Goal: Check status

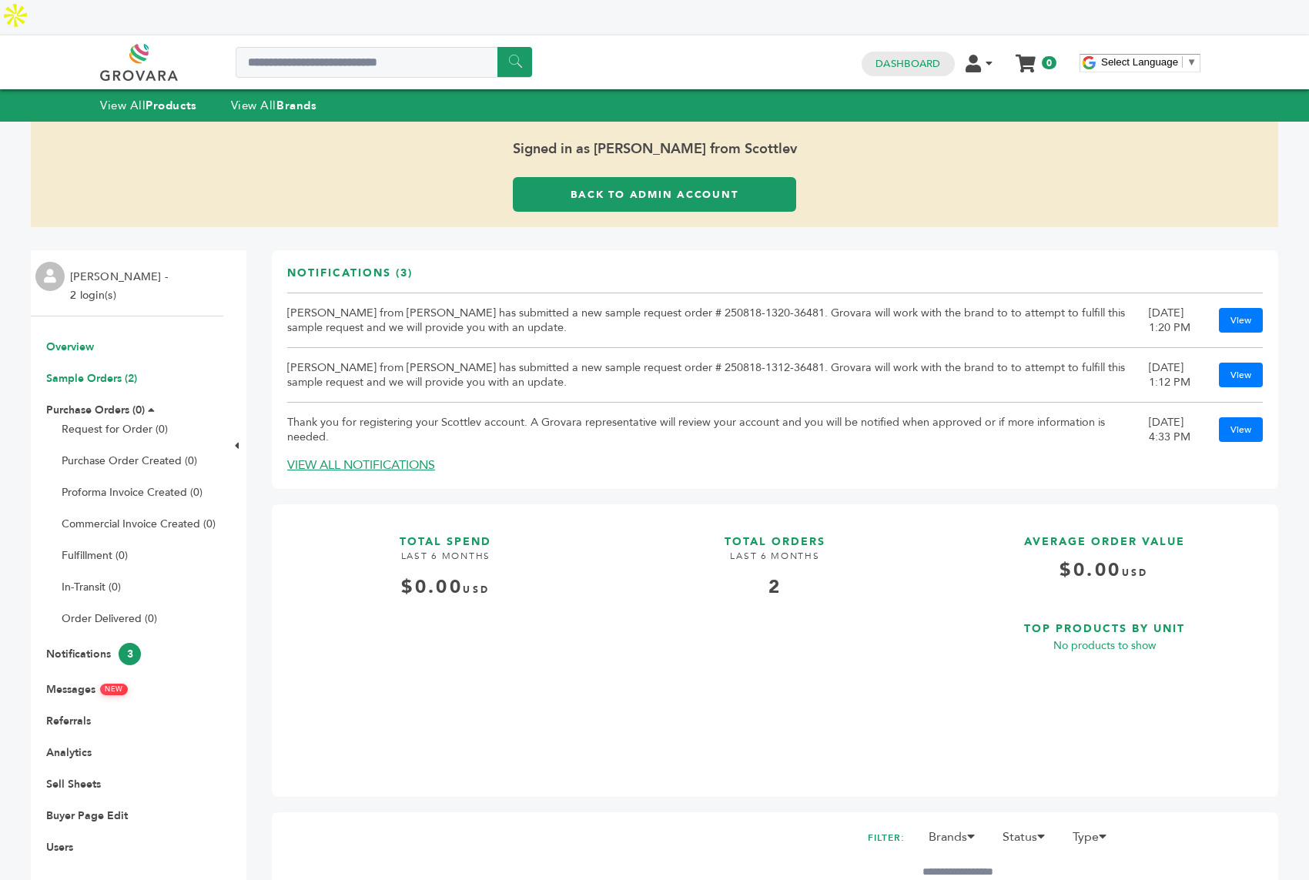
click at [79, 371] on link "Sample Orders (2)" at bounding box center [91, 378] width 91 height 15
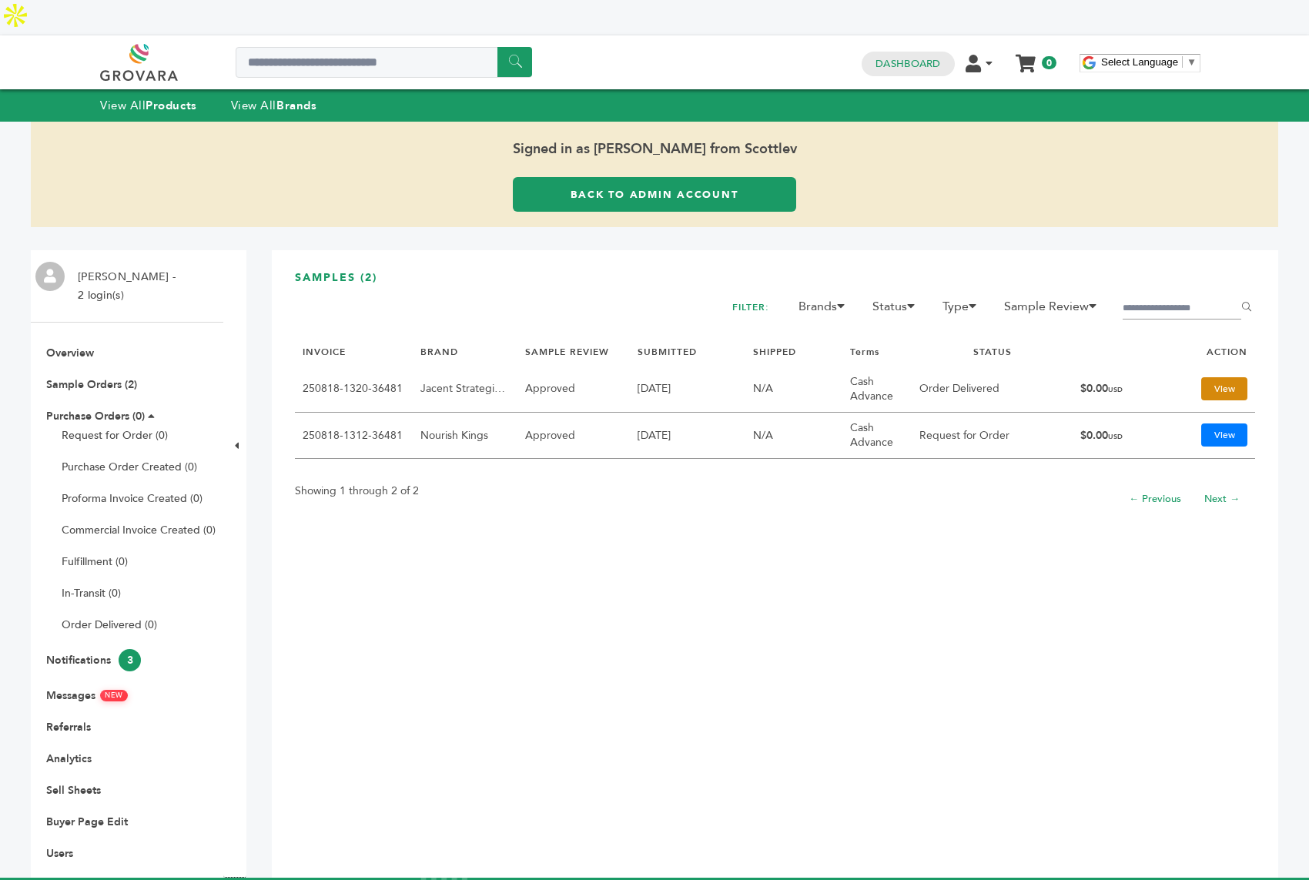
click at [1207, 377] on link "View" at bounding box center [1224, 388] width 46 height 23
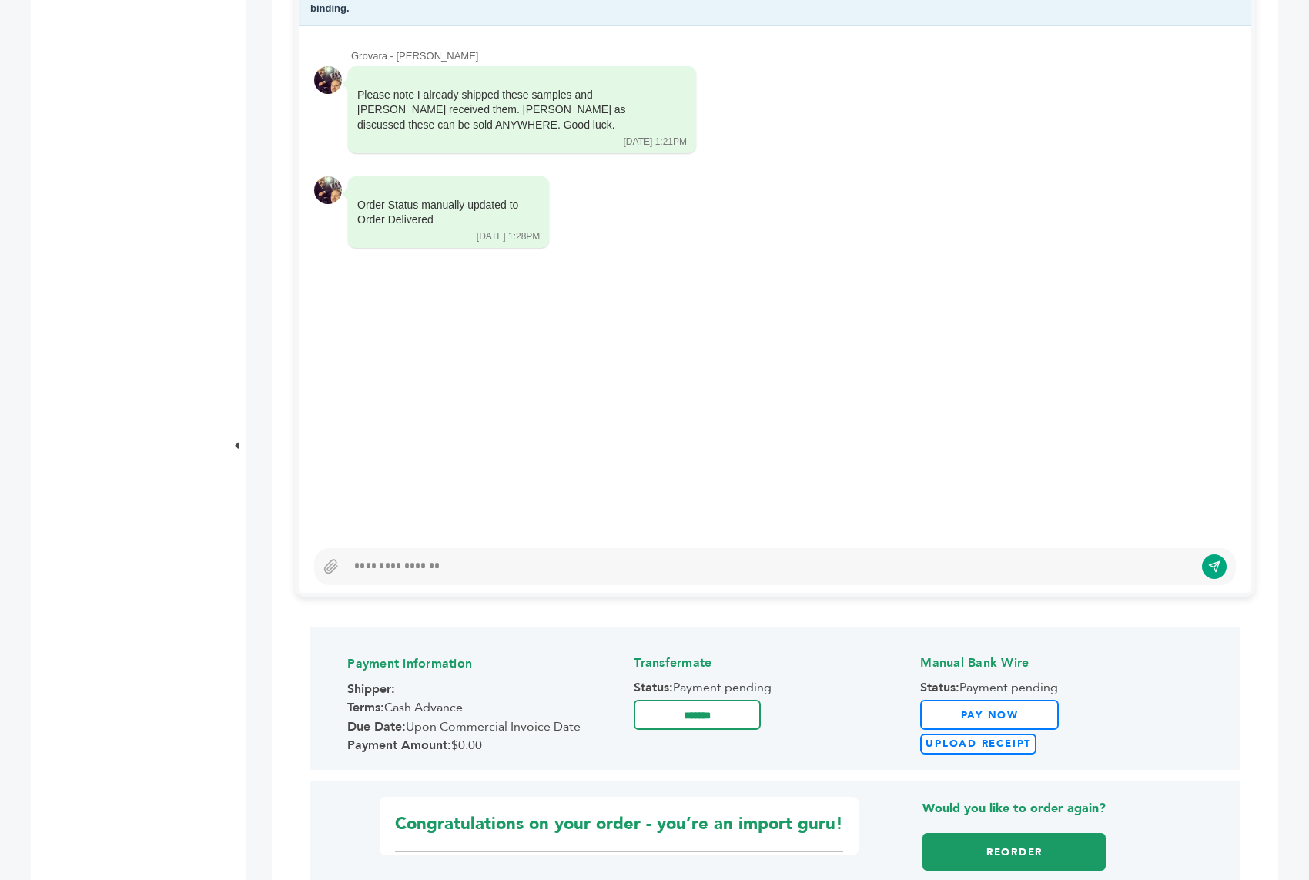
scroll to position [894, 0]
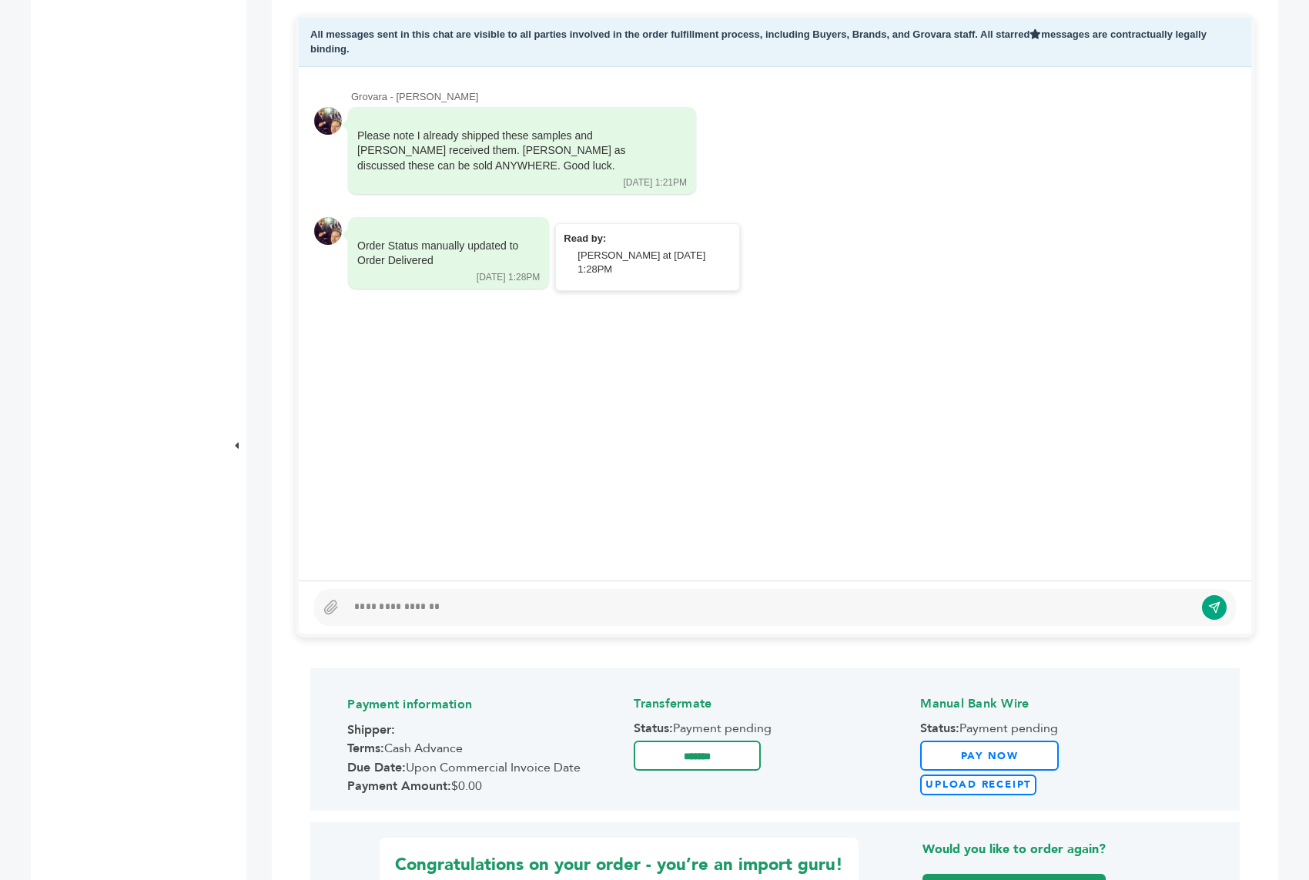
click at [454, 235] on div "Order Status manually updated to Order Delivered [DATE] 1:28PM" at bounding box center [448, 253] width 201 height 72
click at [346, 217] on div "Order Status manually updated to Order Delivered [DATE] 1:28PM Read by:" at bounding box center [774, 253] width 921 height 73
drag, startPoint x: 426, startPoint y: 216, endPoint x: 413, endPoint y: 212, distance: 13.4
click at [348, 217] on div "Order Status manually updated to Order Delivered [DATE] 1:28PM" at bounding box center [448, 253] width 201 height 72
click at [453, 239] on div "Order Status manually updated to Order Delivered" at bounding box center [437, 254] width 161 height 30
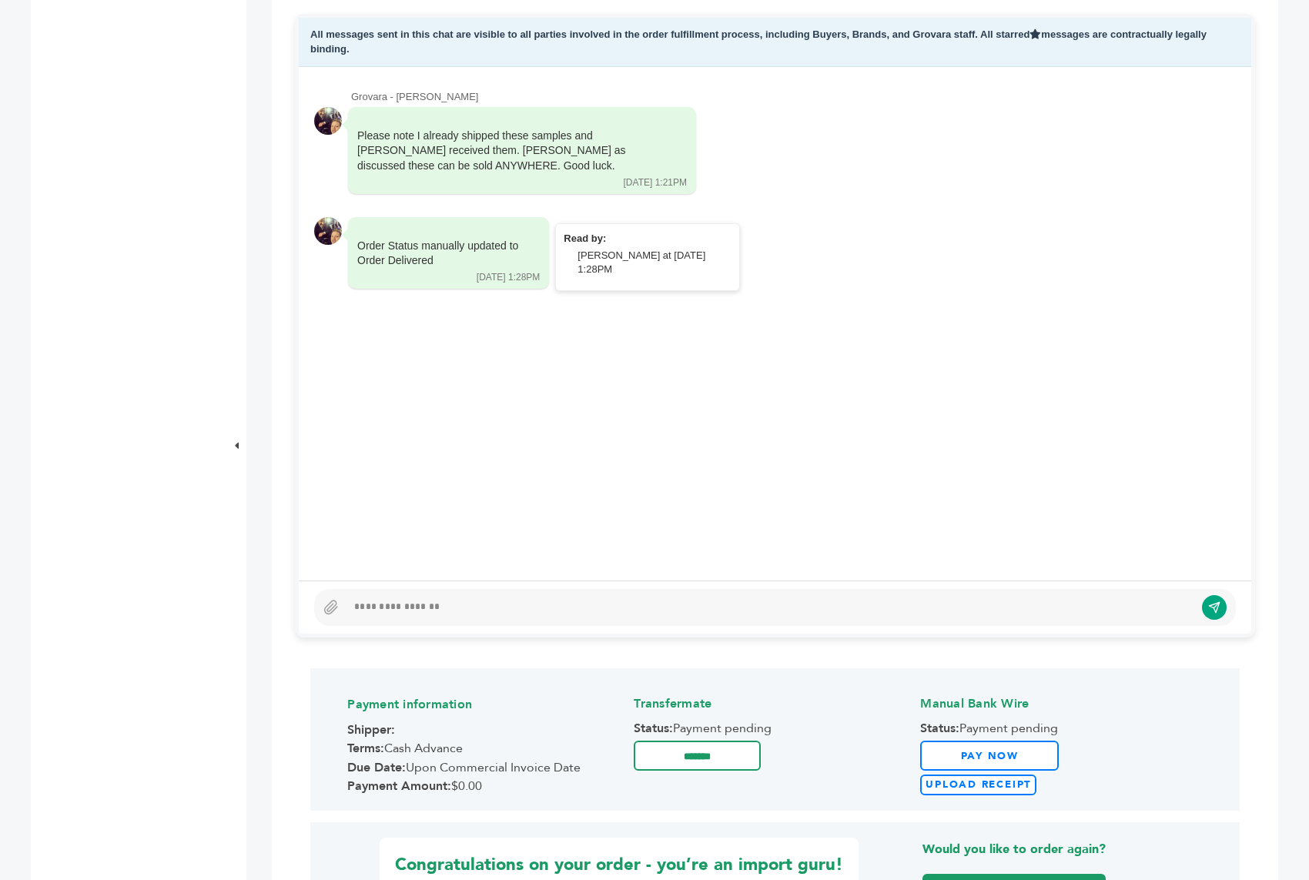
drag, startPoint x: 461, startPoint y: 230, endPoint x: 356, endPoint y: 211, distance: 107.2
click at [356, 217] on div "Order Status manually updated to Order Delivered [DATE] 1:28PM" at bounding box center [448, 253] width 201 height 72
click at [482, 286] on div "Grovara - [PERSON_NAME] Please note I already shipped these samples and [PERSON…" at bounding box center [775, 323] width 952 height 513
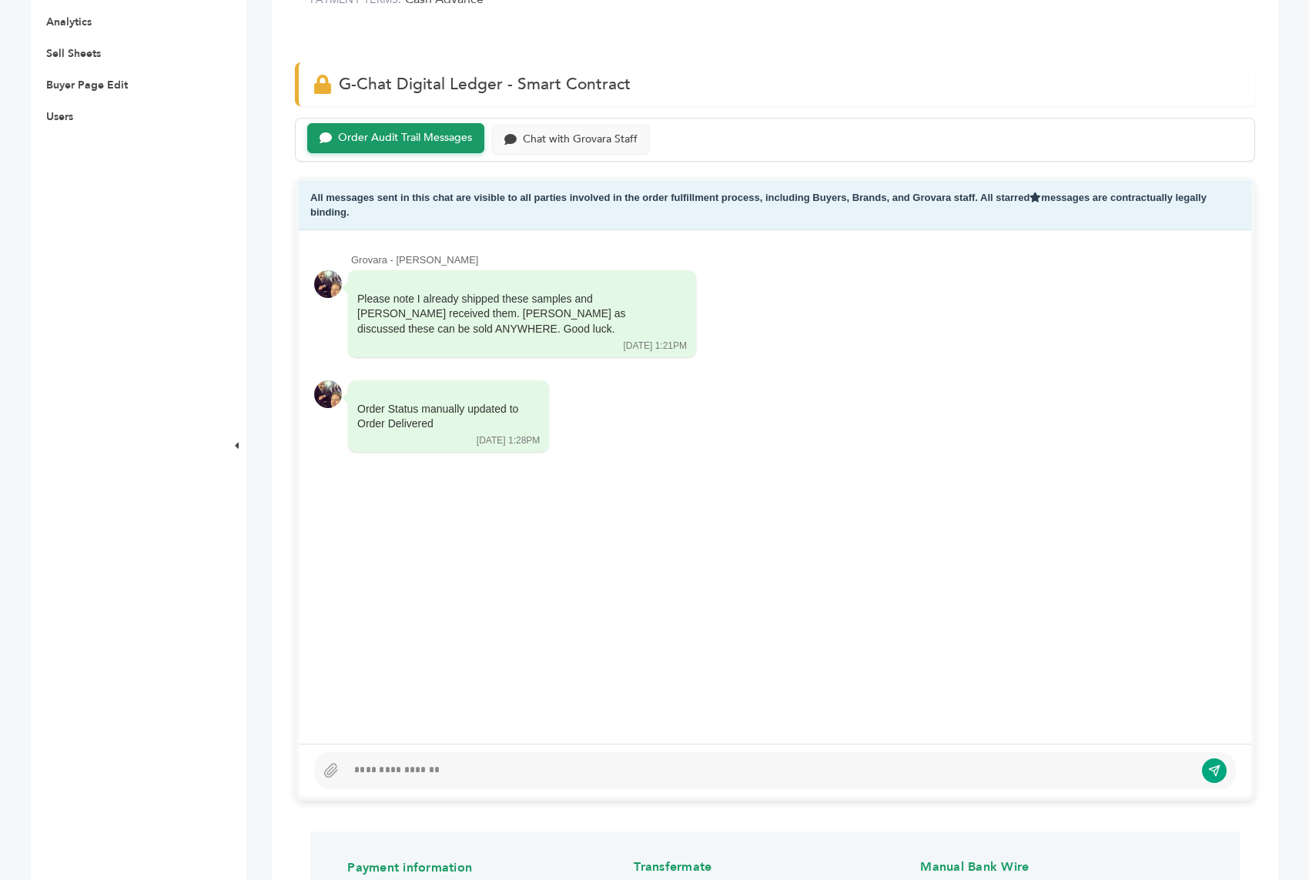
scroll to position [733, 0]
